Goal: Check status

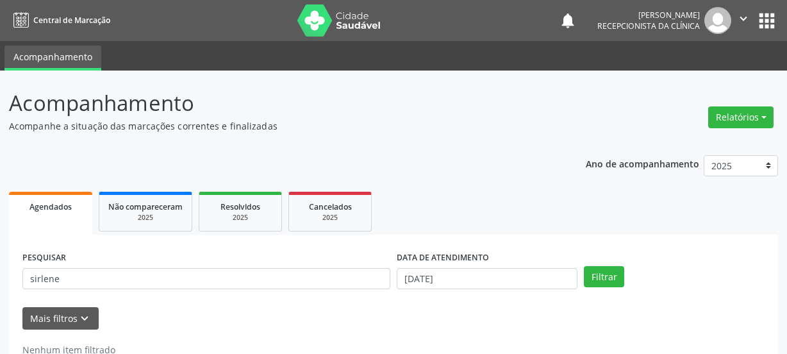
scroll to position [38, 0]
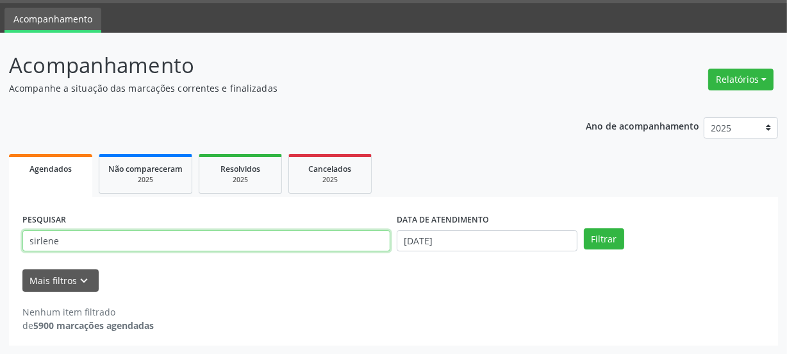
drag, startPoint x: 62, startPoint y: 234, endPoint x: 10, endPoint y: 232, distance: 51.9
click at [11, 232] on div "PESQUISAR sirlene DATA DE ATENDIMENTO [DATE] Filtrar UNIDADE DE REFERÊNCIA Sele…" at bounding box center [393, 271] width 769 height 149
type input "m"
type input "naiara"
click at [584, 228] on button "Filtrar" at bounding box center [604, 239] width 40 height 22
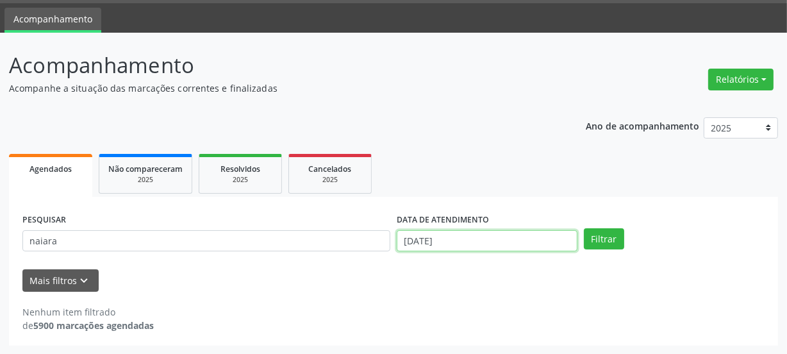
click at [529, 243] on input "[DATE]" at bounding box center [487, 241] width 181 height 22
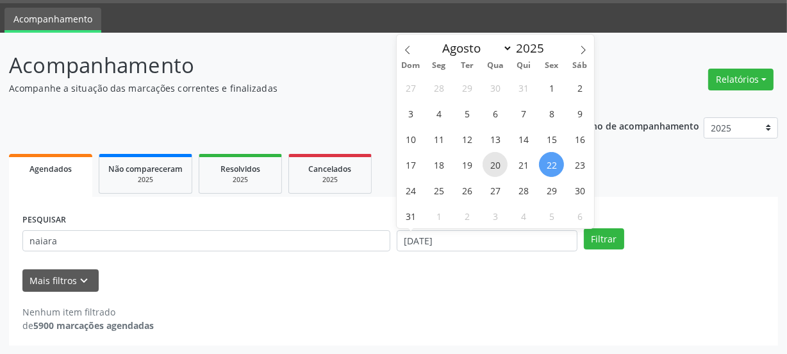
click at [493, 160] on span "20" at bounding box center [494, 164] width 25 height 25
type input "[DATE]"
click at [493, 160] on span "20" at bounding box center [494, 164] width 25 height 25
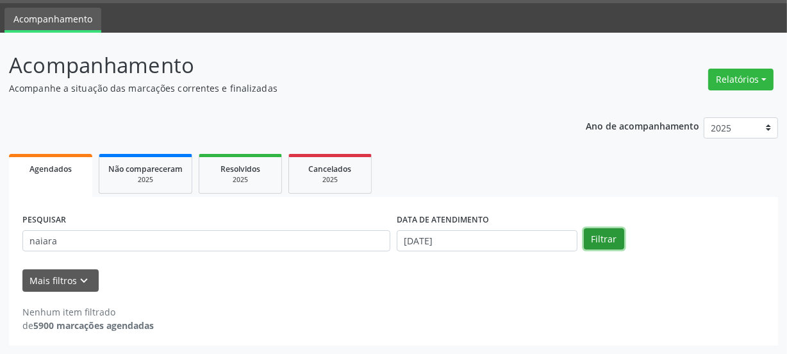
click at [595, 236] on button "Filtrar" at bounding box center [604, 239] width 40 height 22
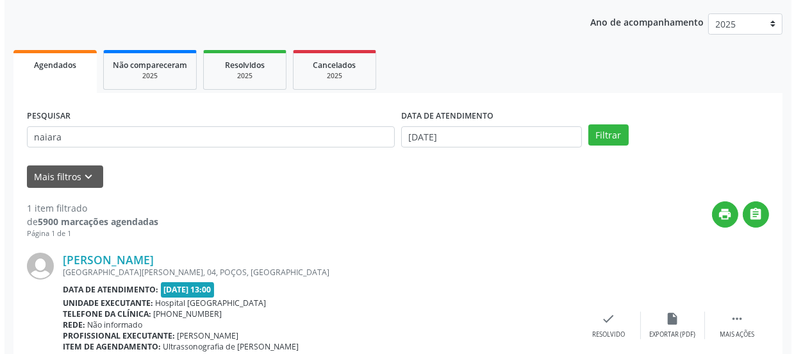
scroll to position [222, 0]
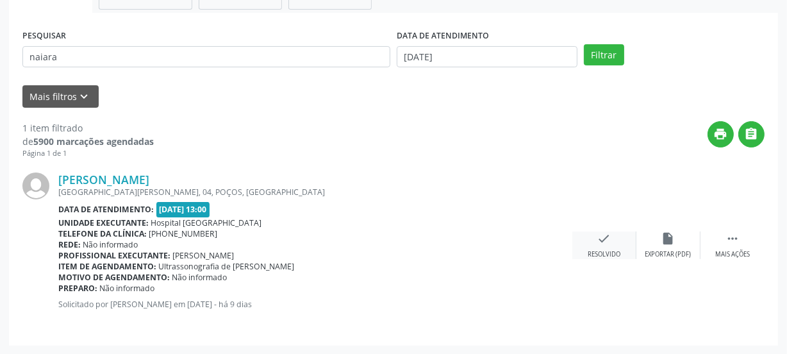
click at [606, 250] on div "Resolvido" at bounding box center [603, 254] width 33 height 9
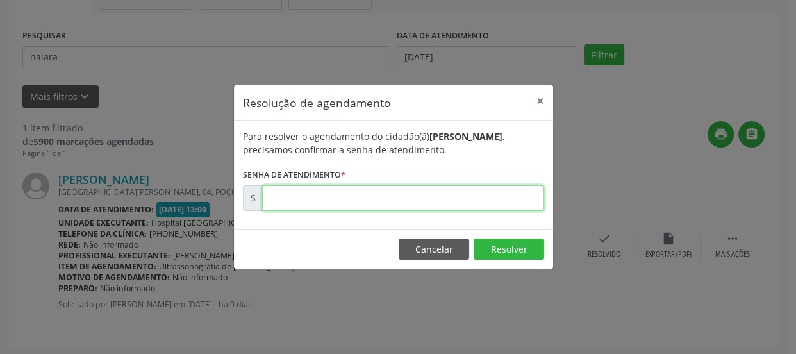
click at [500, 193] on input "text" at bounding box center [403, 198] width 282 height 26
type input "00171615"
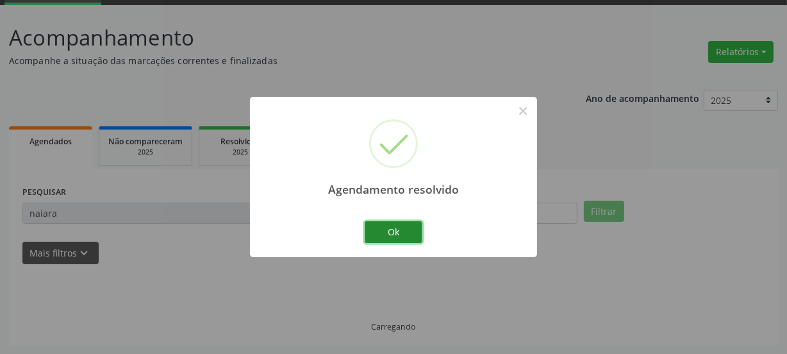
click at [411, 231] on button "Ok" at bounding box center [394, 232] width 58 height 22
